Goal: Task Accomplishment & Management: Manage account settings

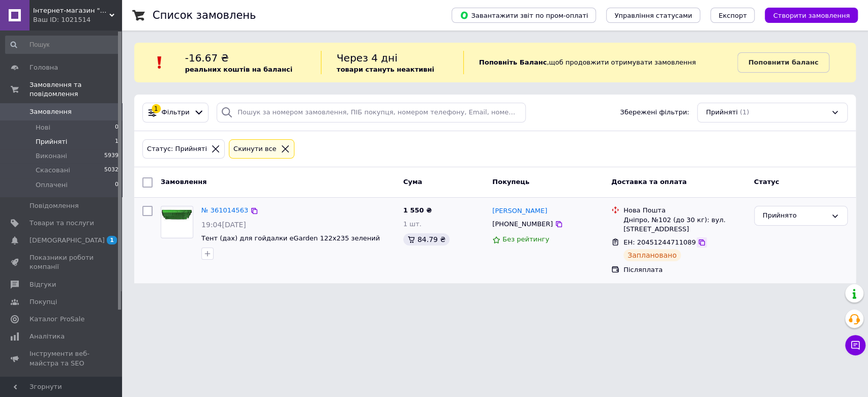
click at [699, 242] on icon at bounding box center [702, 243] width 6 height 6
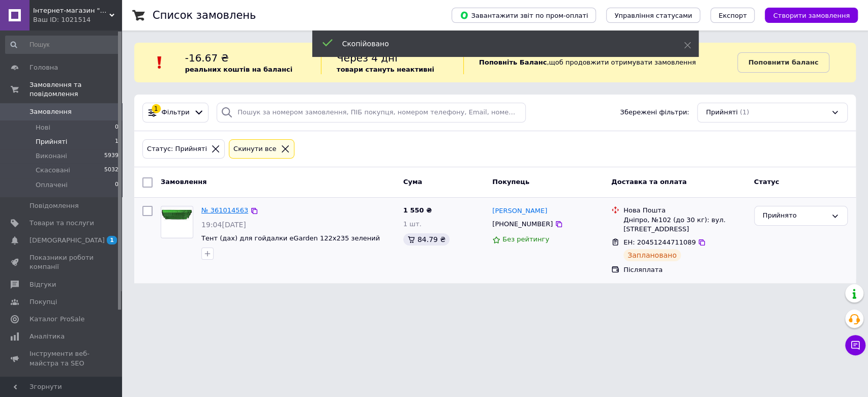
click at [228, 213] on link "№ 361014563" at bounding box center [224, 210] width 47 height 8
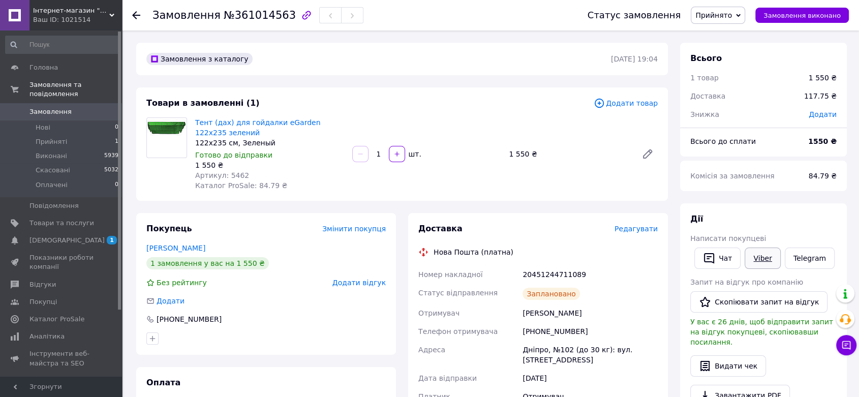
click at [771, 252] on link "Viber" at bounding box center [763, 258] width 36 height 21
click at [48, 137] on span "Прийняті" at bounding box center [52, 141] width 32 height 9
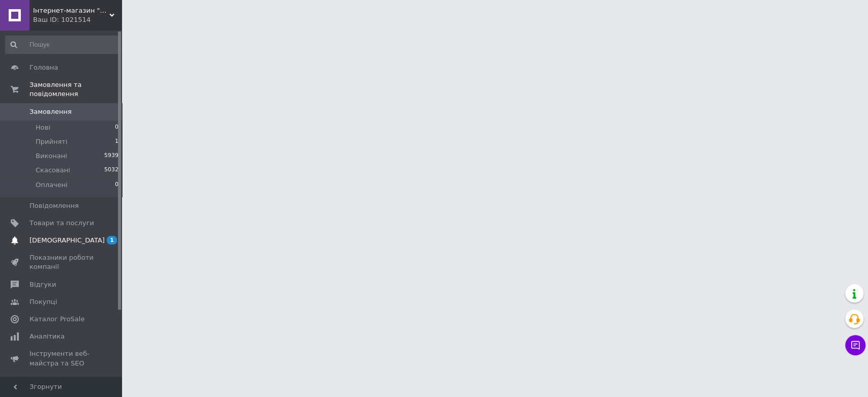
click at [74, 236] on span "[DEMOGRAPHIC_DATA]" at bounding box center [61, 240] width 65 height 9
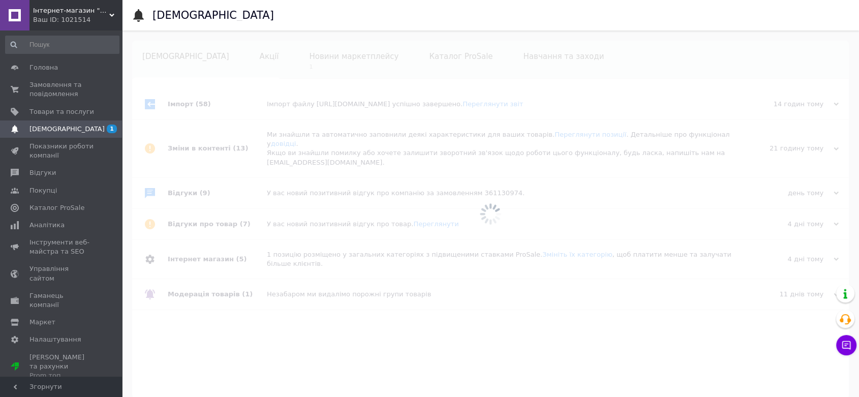
click at [329, 62] on div at bounding box center [490, 214] width 737 height 367
